Goal: Task Accomplishment & Management: Complete application form

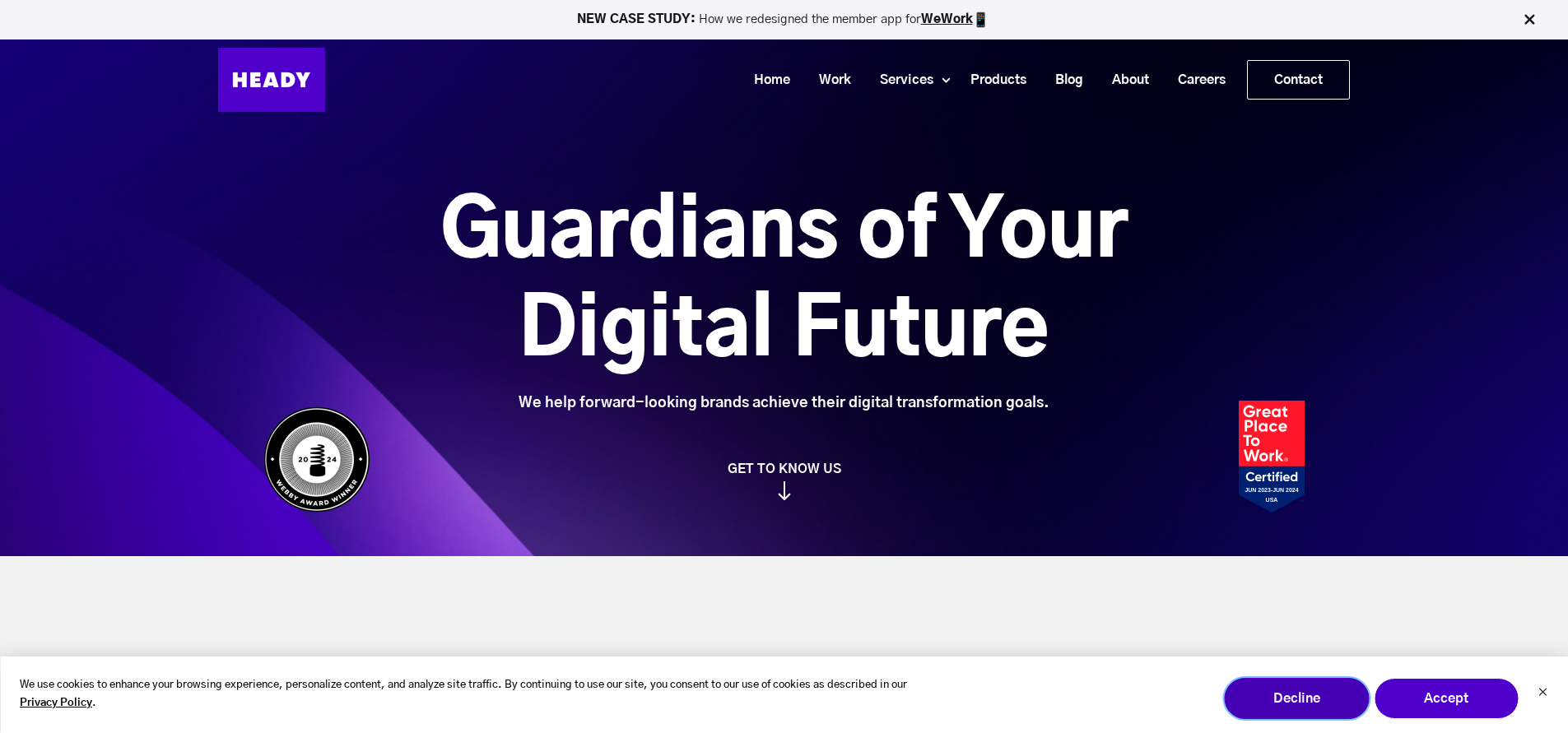
click at [1342, 718] on button "Decline" at bounding box center [1296, 698] width 144 height 41
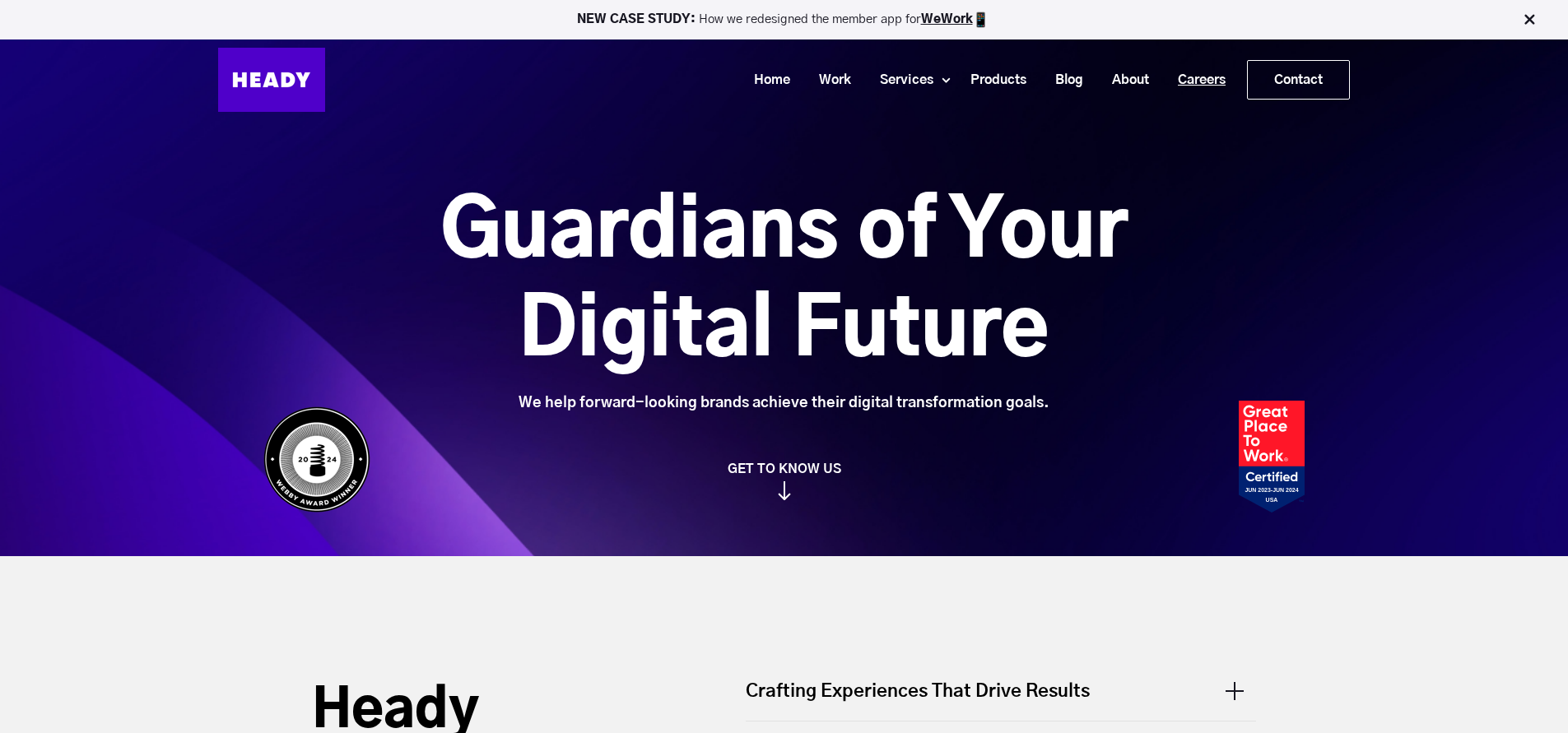
click at [1205, 83] on link "Careers" at bounding box center [1195, 81] width 76 height 31
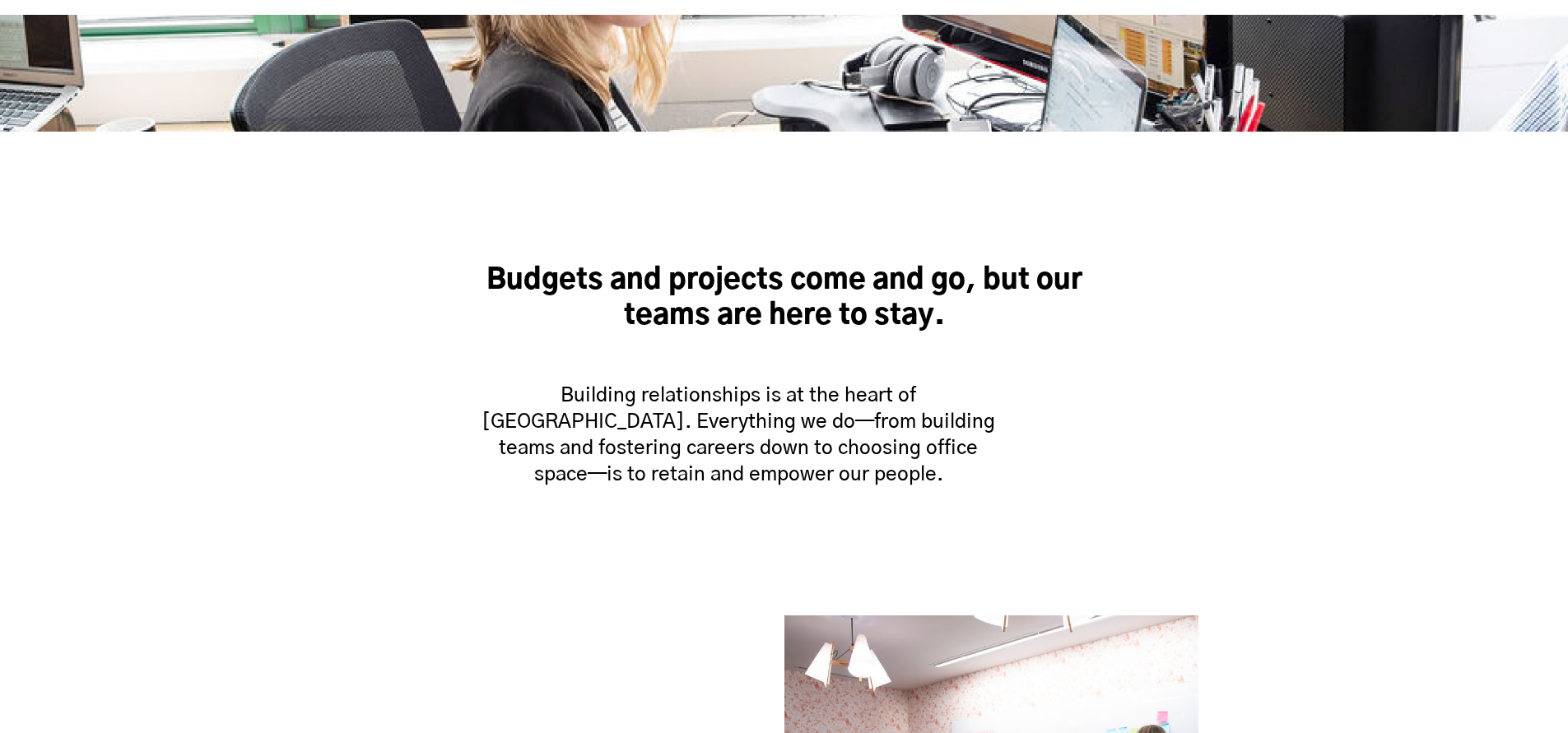
scroll to position [1285, 0]
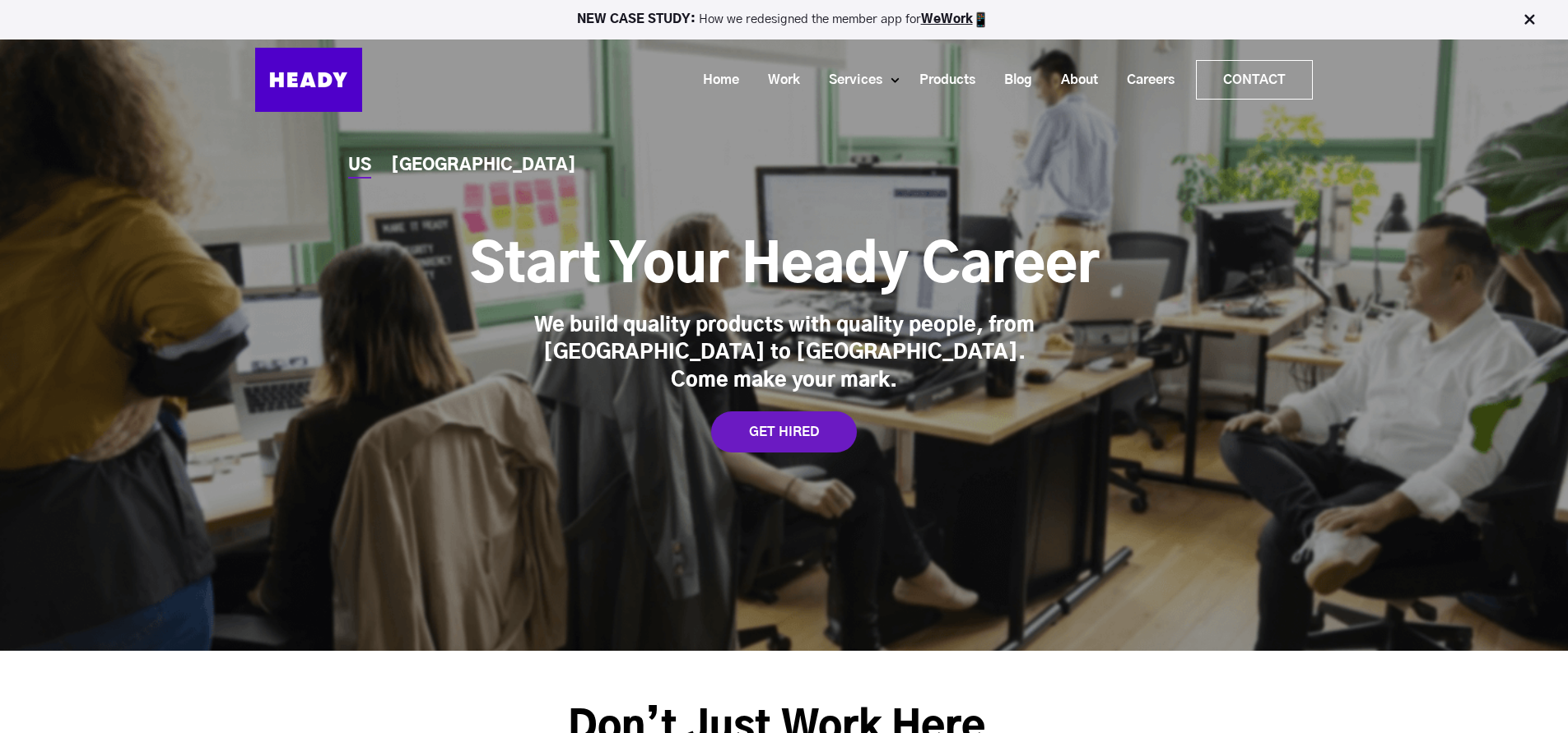
drag, startPoint x: 1576, startPoint y: 669, endPoint x: 1532, endPoint y: 62, distance: 608.6
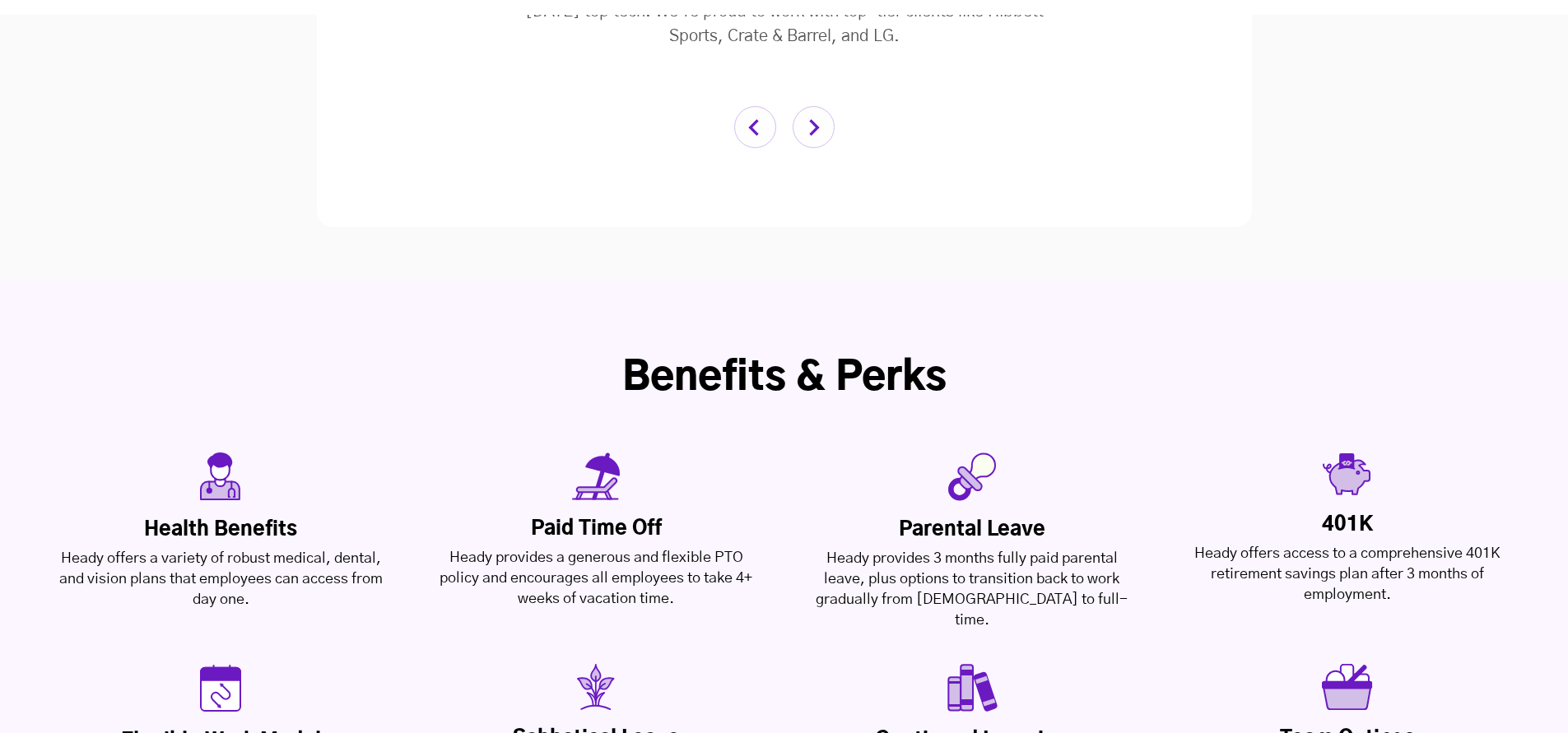
scroll to position [3655, 0]
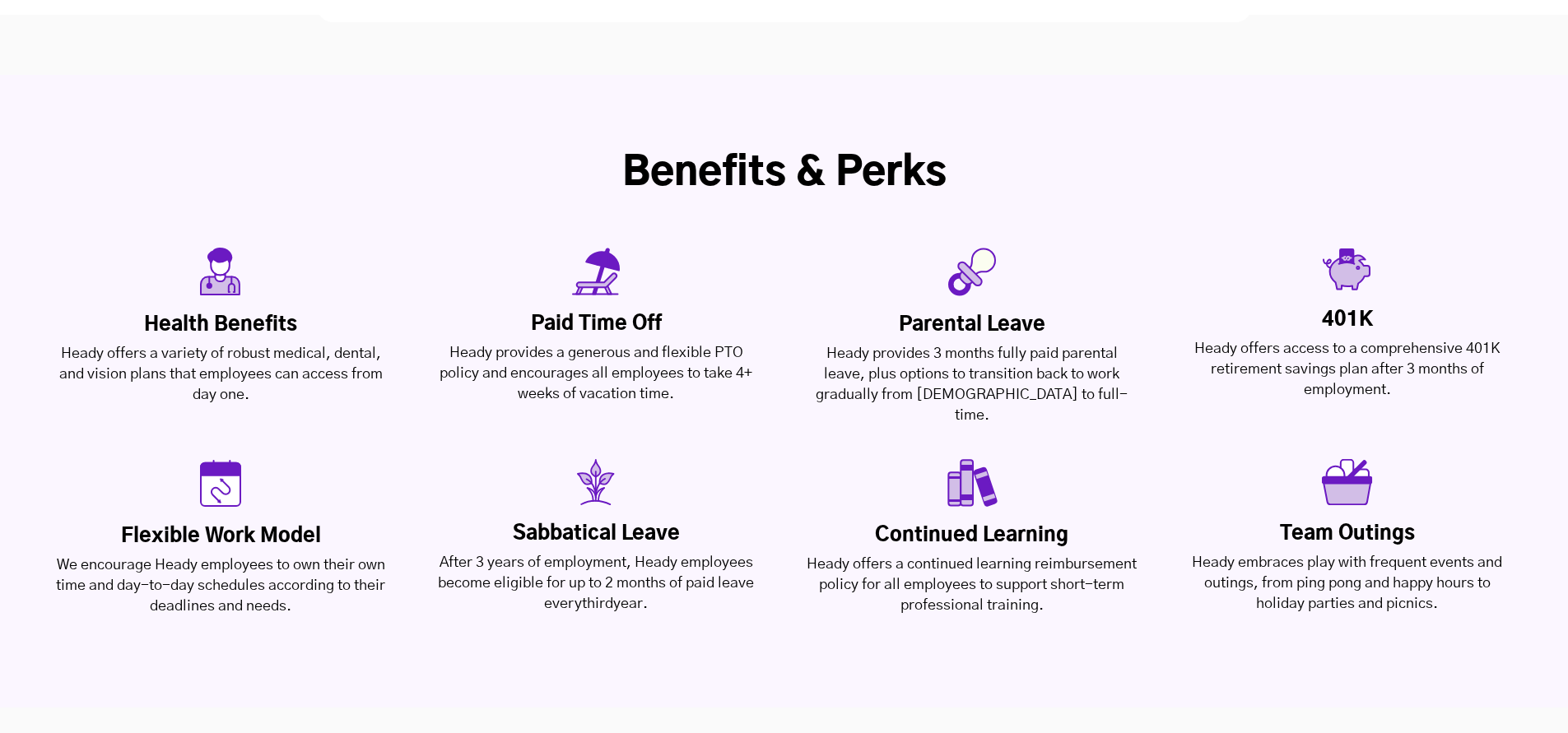
click at [1358, 149] on h2 "Benefits & Perks" at bounding box center [784, 173] width 1568 height 49
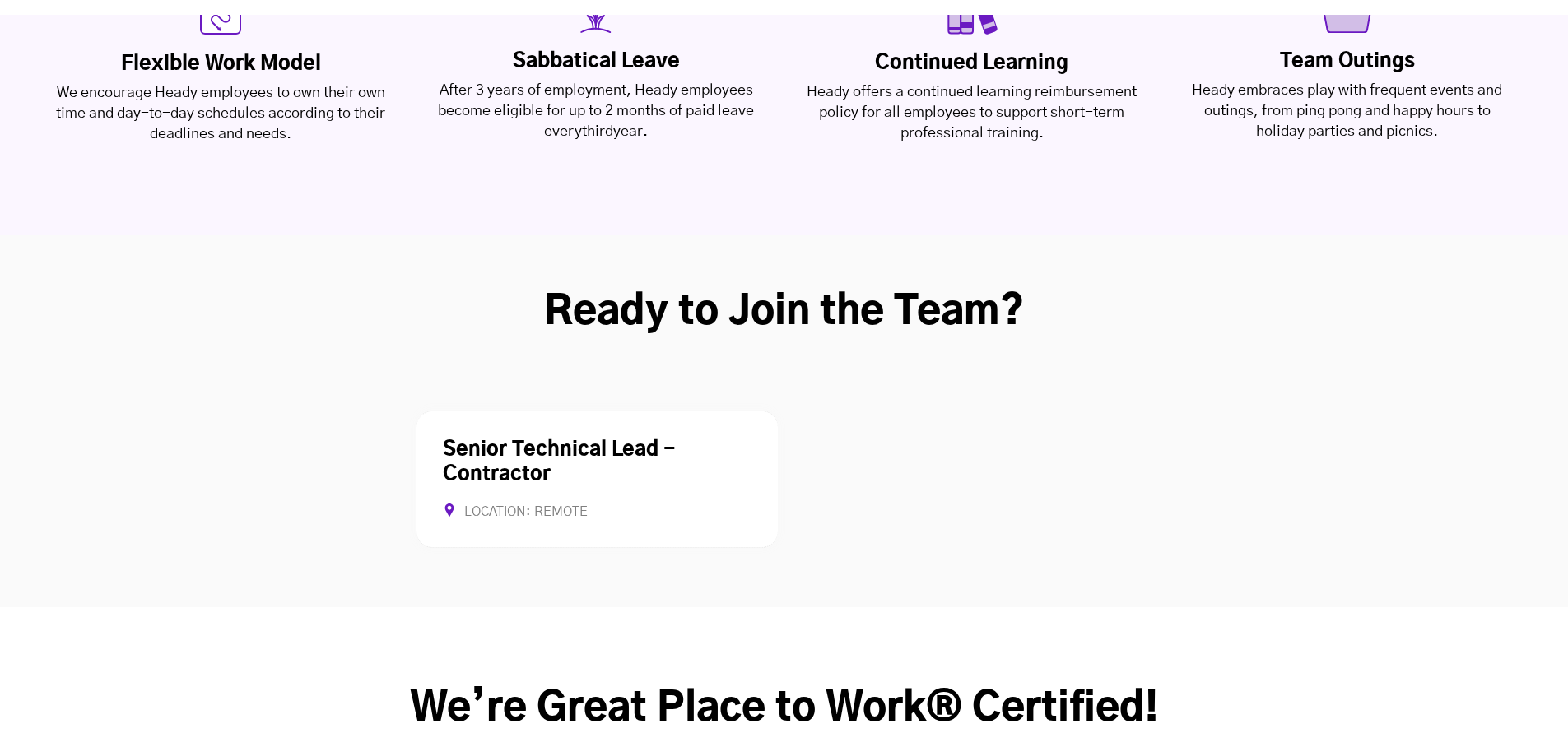
scroll to position [4347, 0]
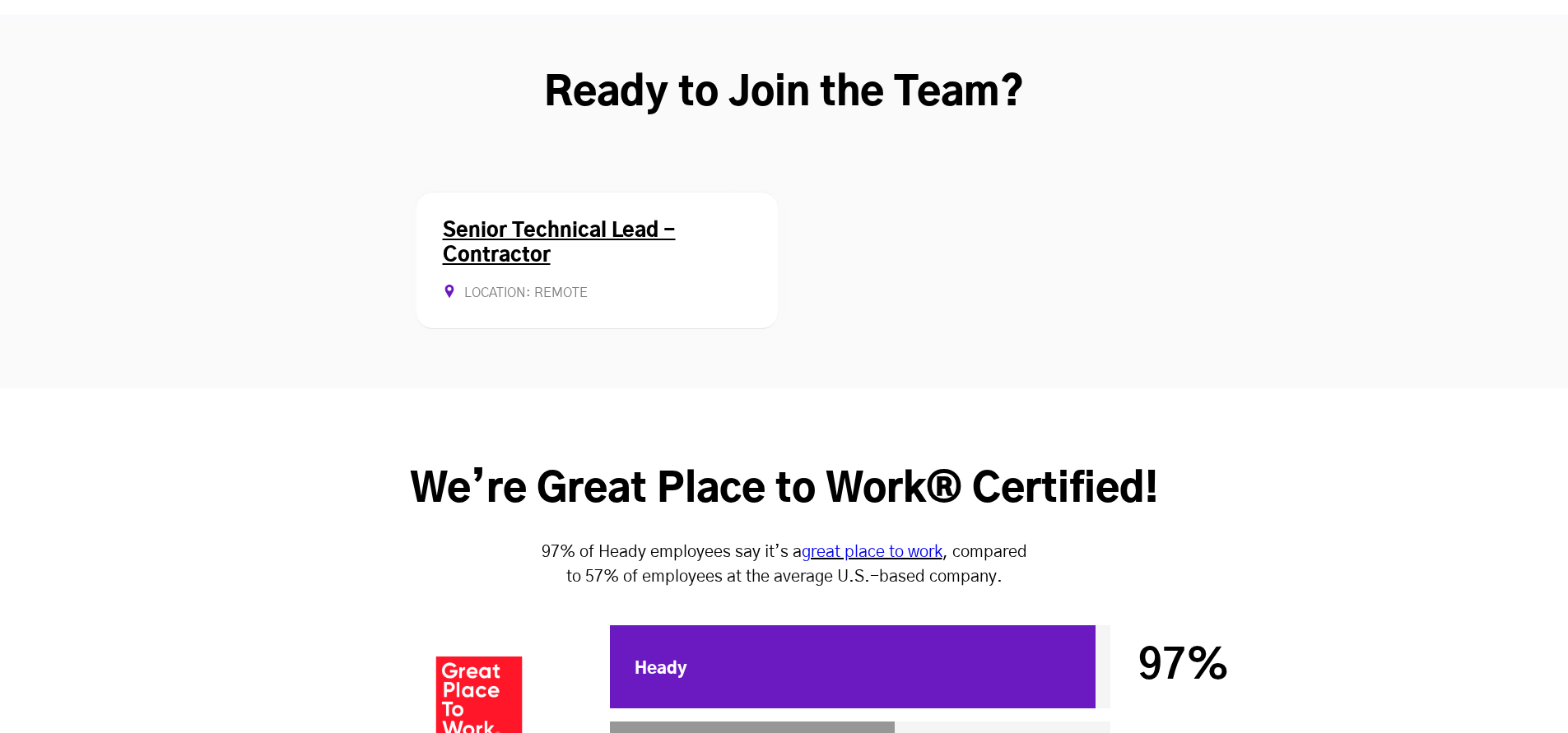
click at [600, 222] on link "Senior Technical Lead - Contractor" at bounding box center [560, 244] width 233 height 44
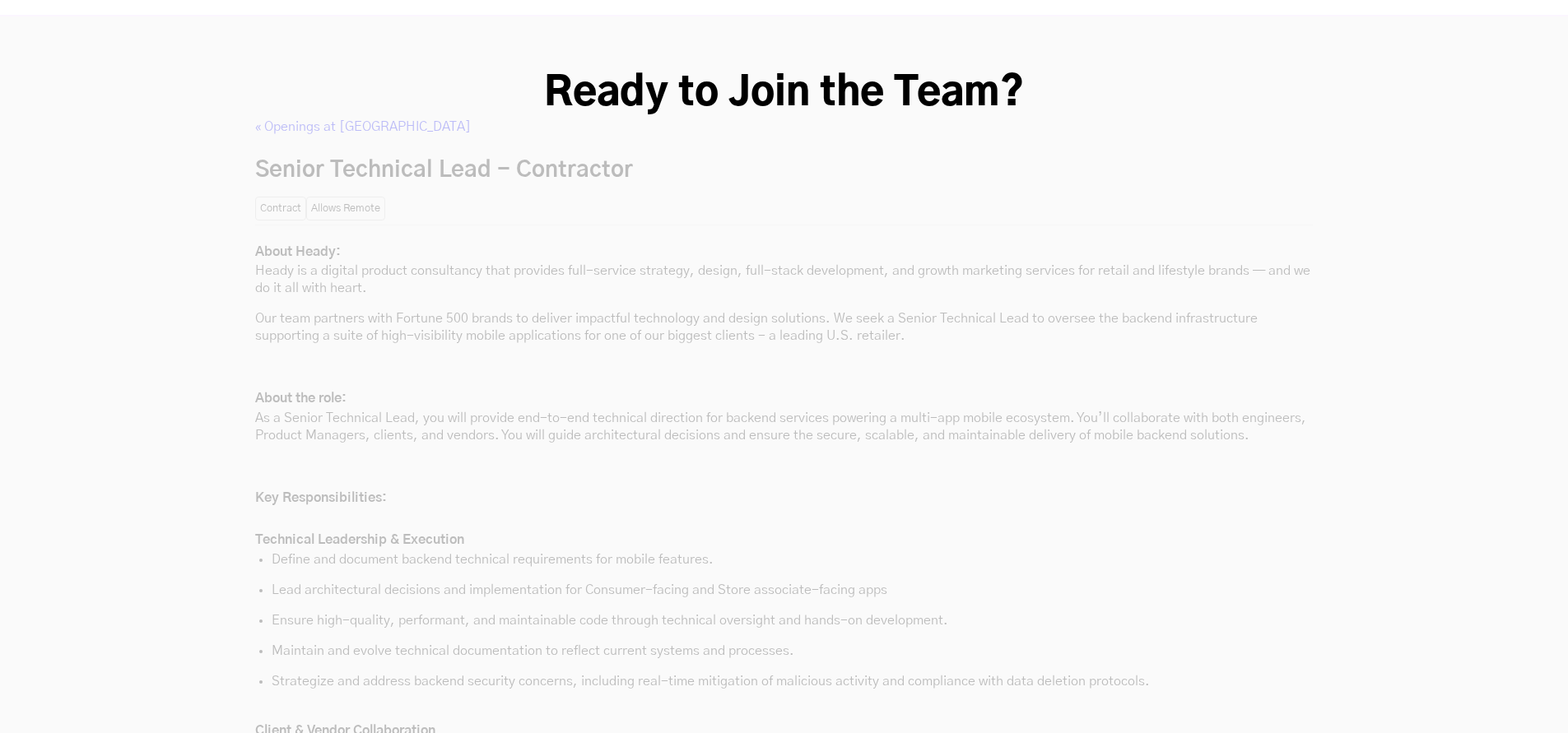
scroll to position [4362, 0]
